Goal: Task Accomplishment & Management: Complete application form

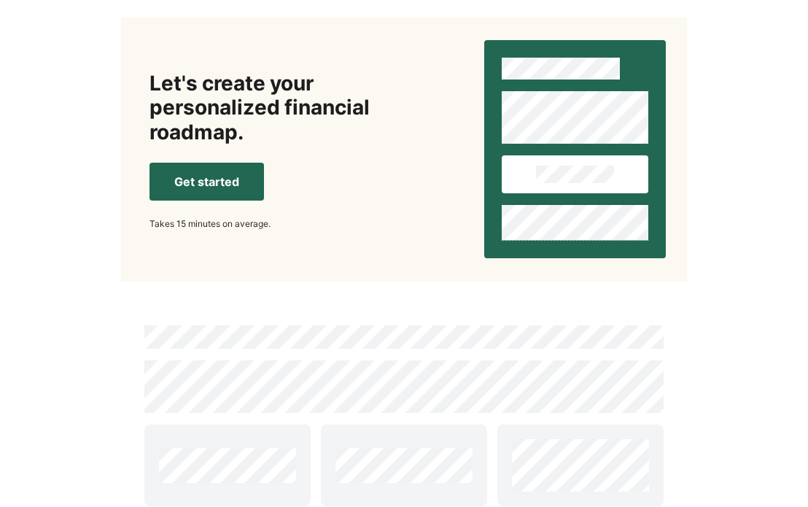
click at [169, 185] on button "Get started" at bounding box center [207, 182] width 115 height 38
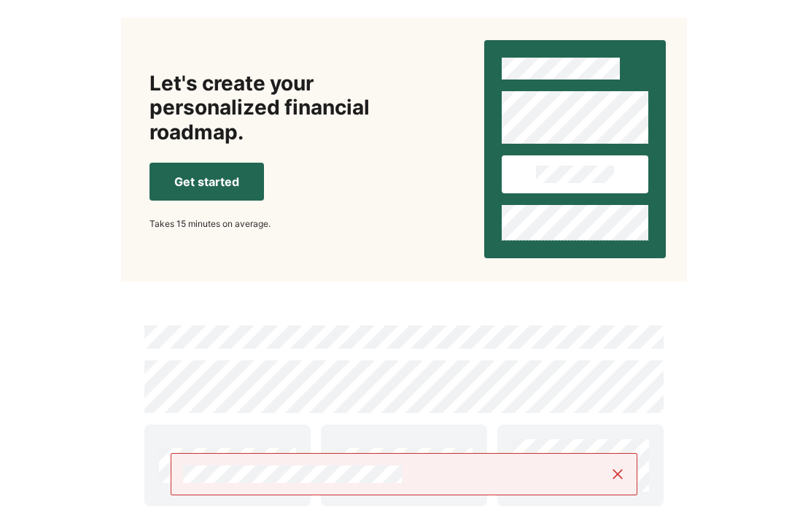
scroll to position [165, 0]
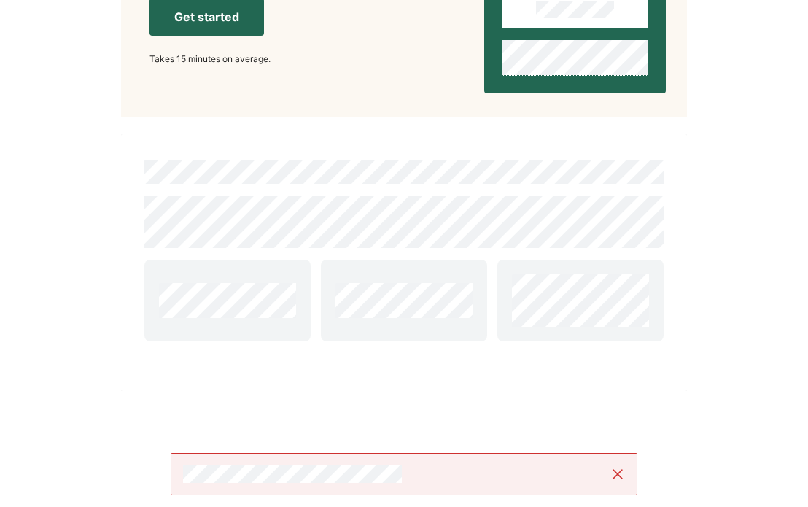
click at [217, 16] on button "Get started" at bounding box center [207, 17] width 115 height 38
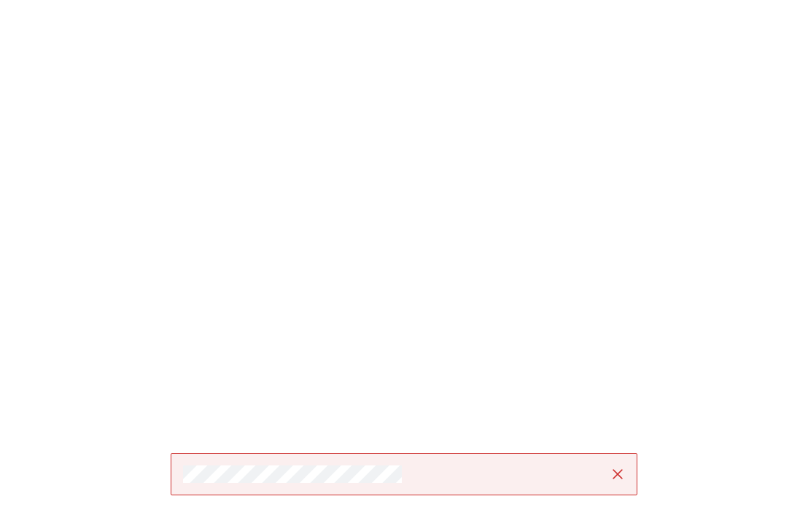
scroll to position [0, 0]
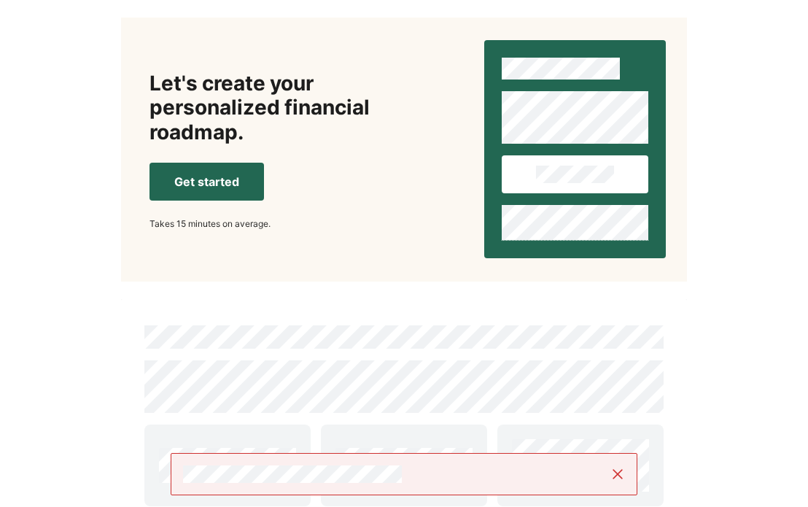
click at [573, 188] on button at bounding box center [575, 174] width 147 height 38
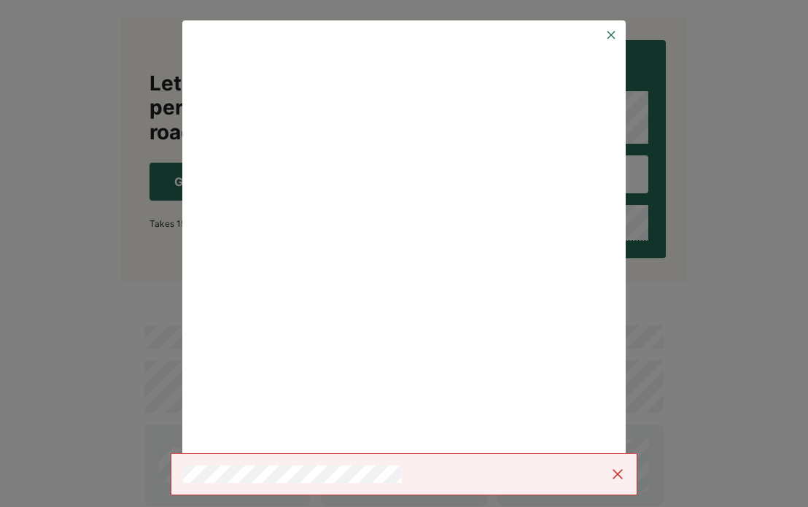
click at [608, 37] on img at bounding box center [612, 35] width 12 height 12
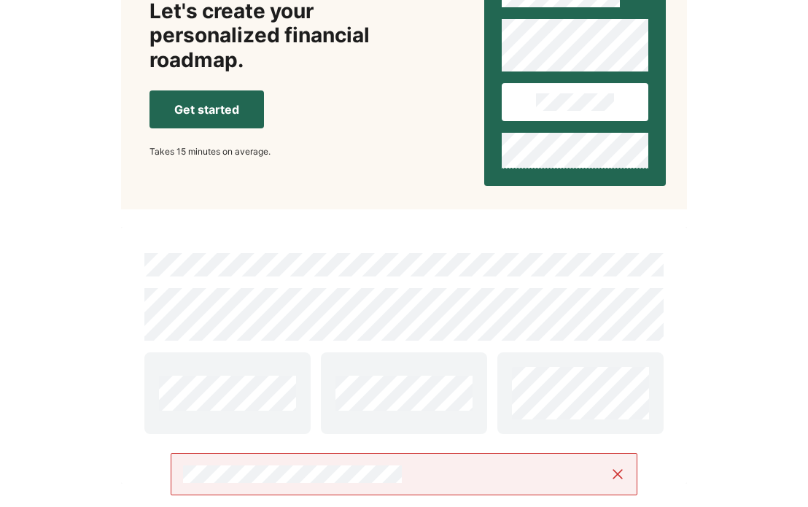
scroll to position [165, 0]
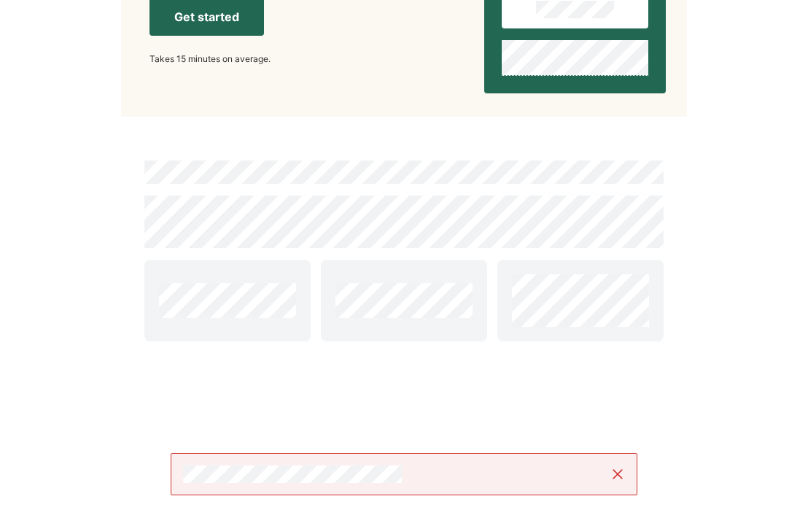
click at [201, 20] on button "Get started" at bounding box center [207, 17] width 115 height 38
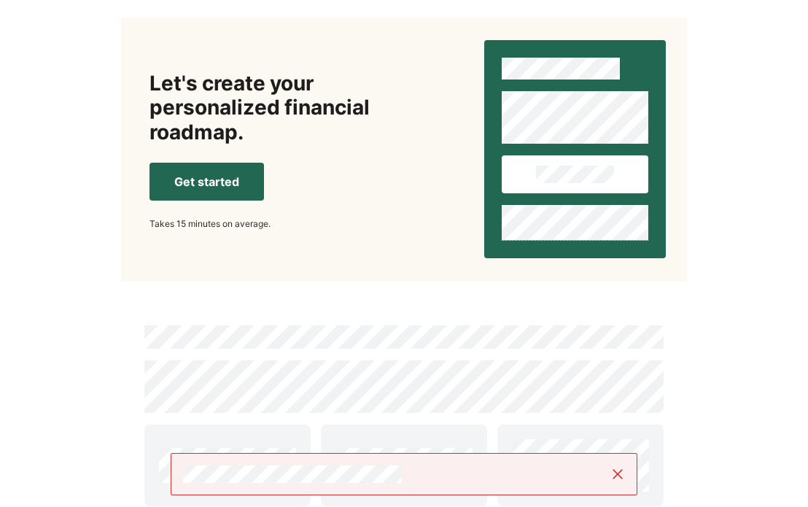
click at [226, 179] on button "Get started" at bounding box center [207, 182] width 115 height 38
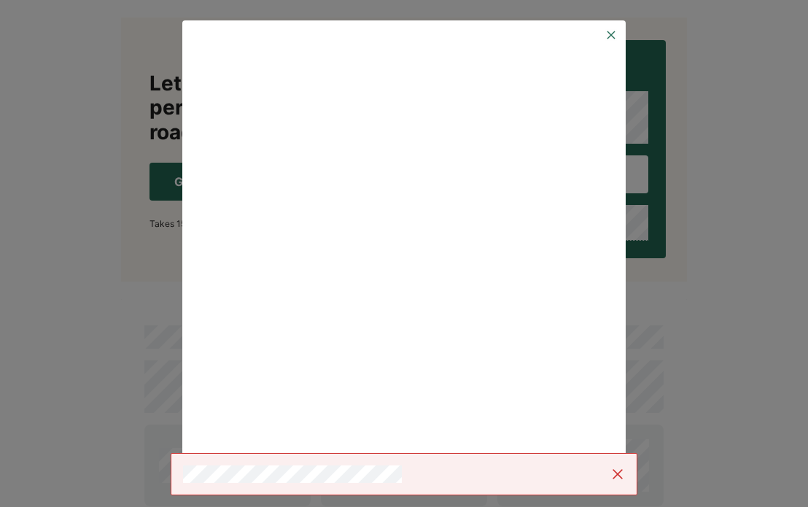
click at [613, 34] on img at bounding box center [612, 35] width 12 height 12
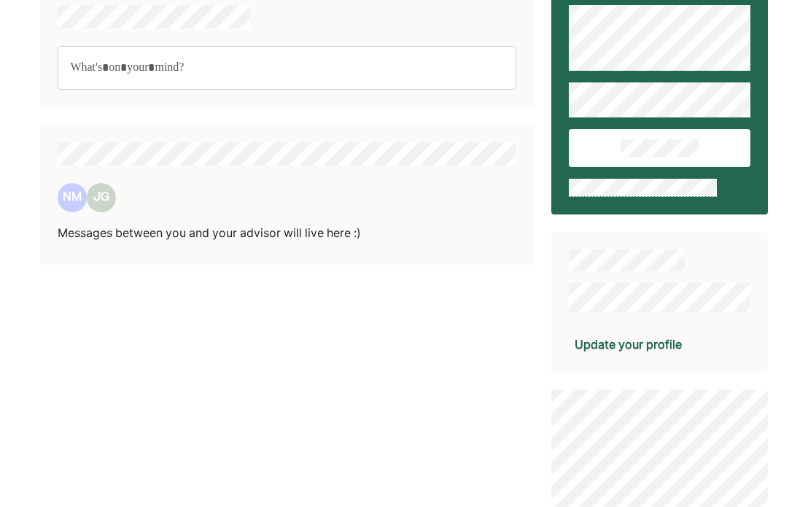
scroll to position [44, 0]
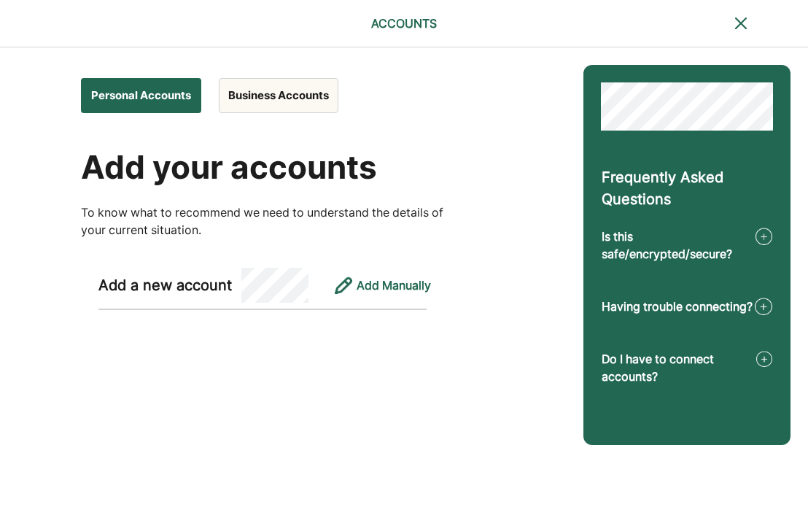
click at [295, 94] on button "Business Accounts" at bounding box center [279, 95] width 120 height 35
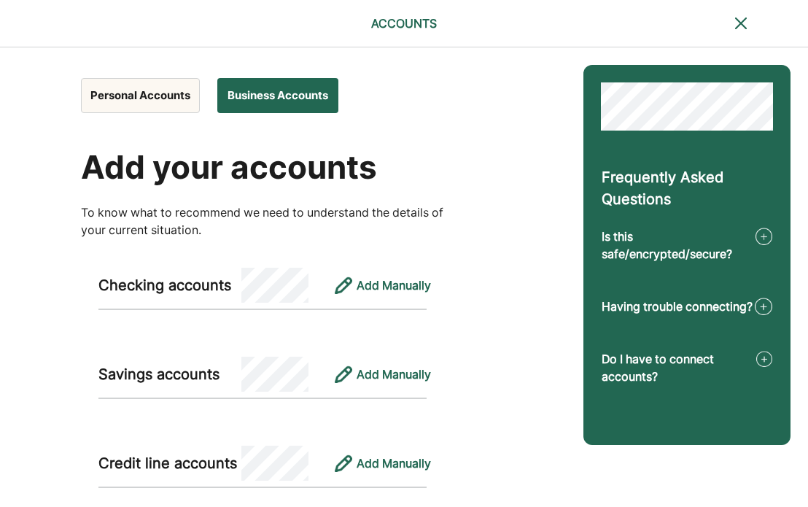
click at [139, 103] on button "Personal Accounts" at bounding box center [140, 95] width 119 height 35
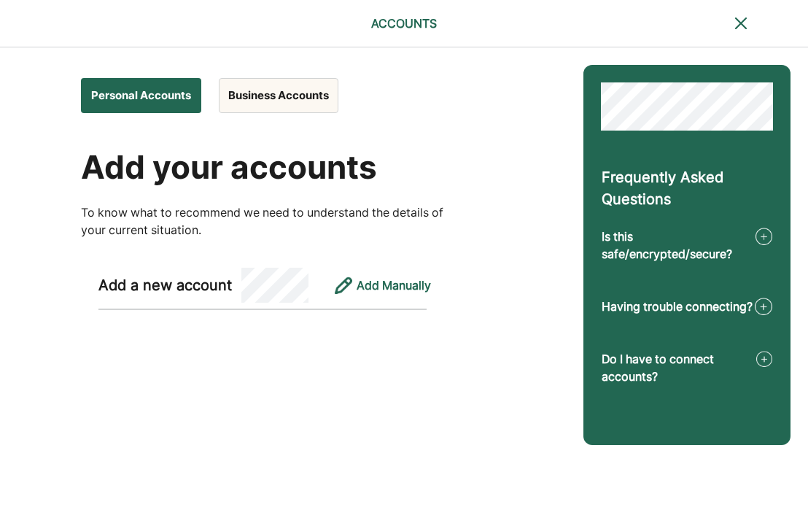
click at [738, 23] on img at bounding box center [741, 24] width 18 height 18
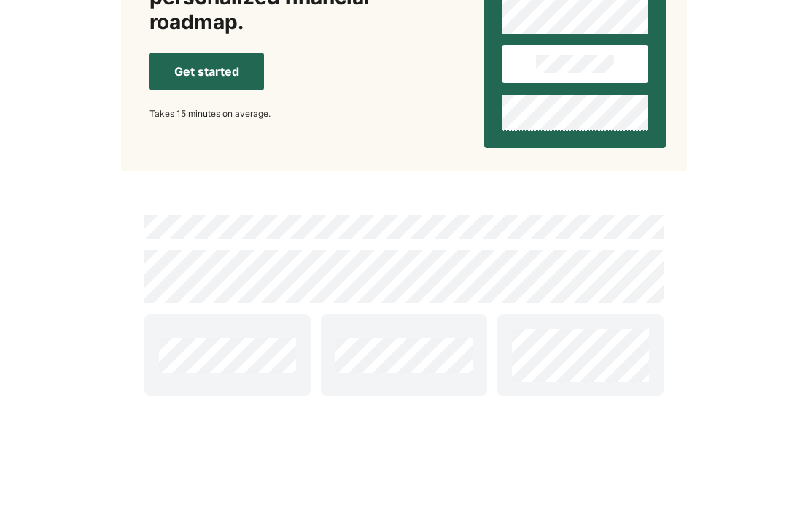
scroll to position [165, 0]
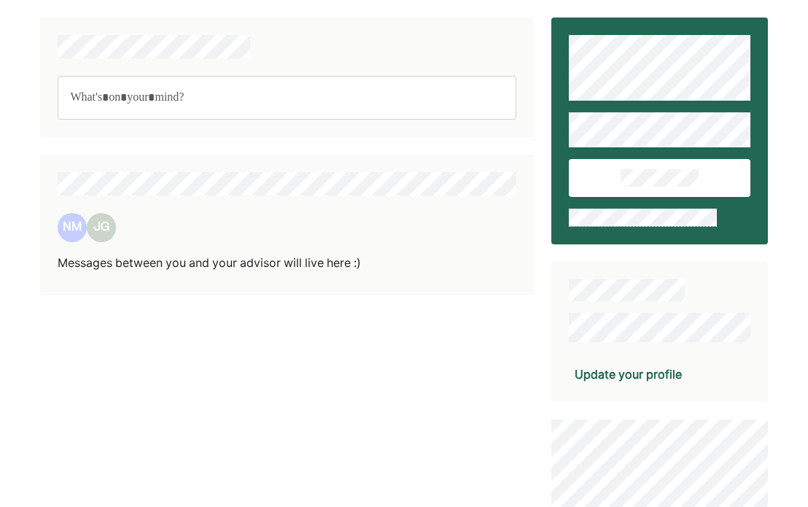
scroll to position [44, 0]
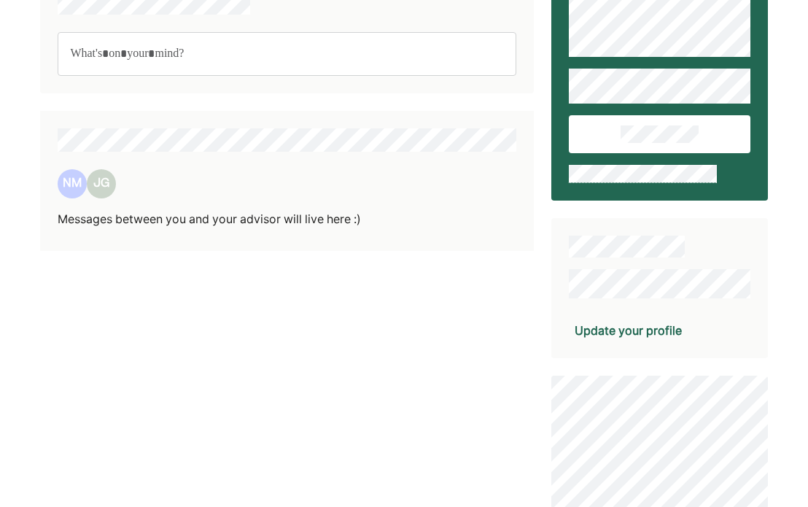
click at [611, 336] on div "Update your profile" at bounding box center [628, 331] width 107 height 18
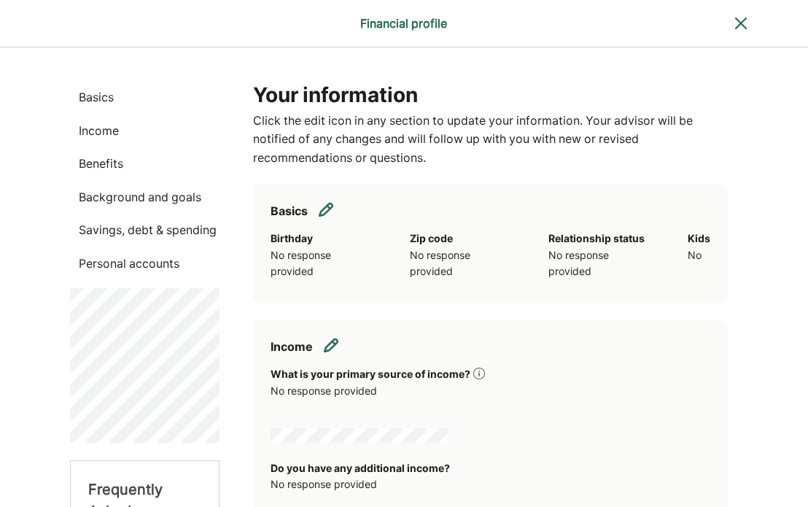
click at [738, 22] on img at bounding box center [741, 24] width 18 height 18
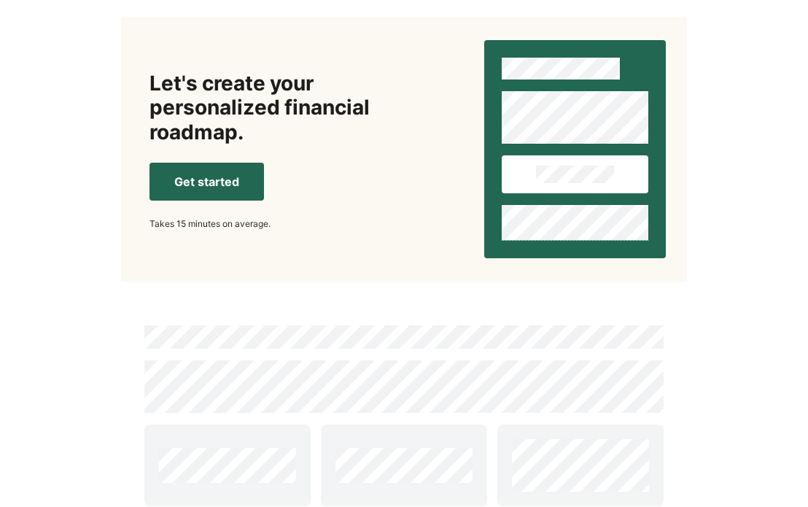
click at [171, 191] on button "Get started" at bounding box center [207, 182] width 115 height 38
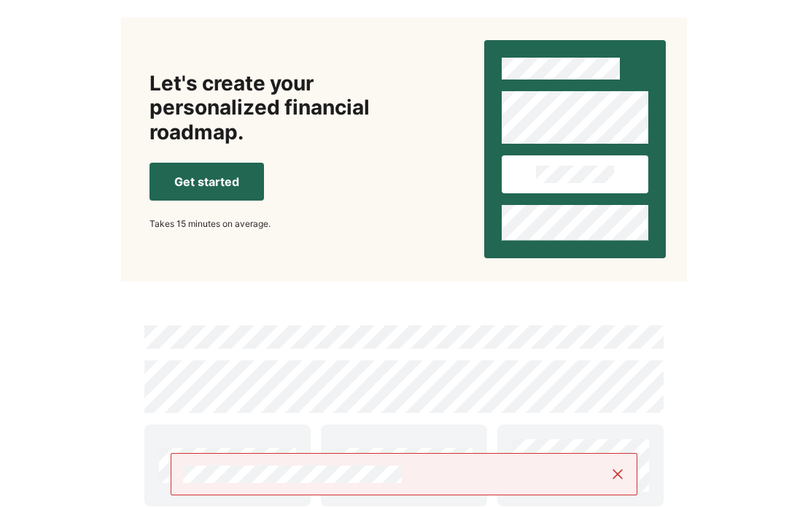
click at [222, 186] on button "Get started" at bounding box center [207, 182] width 115 height 38
click at [617, 477] on img at bounding box center [618, 474] width 15 height 15
